Goal: Find specific page/section: Find specific page/section

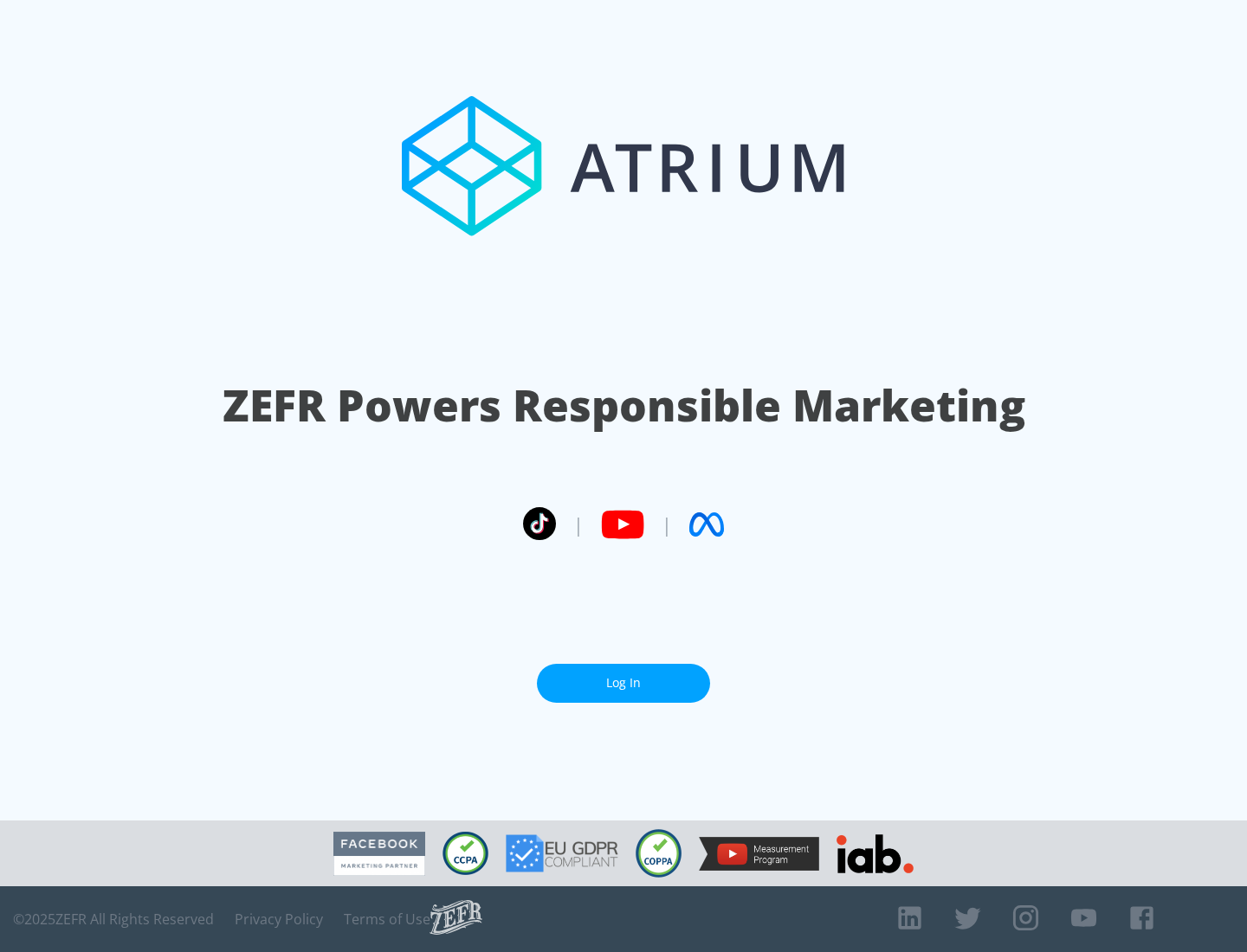
click at [624, 677] on link "Log In" at bounding box center [624, 684] width 173 height 39
